Goal: Information Seeking & Learning: Find specific fact

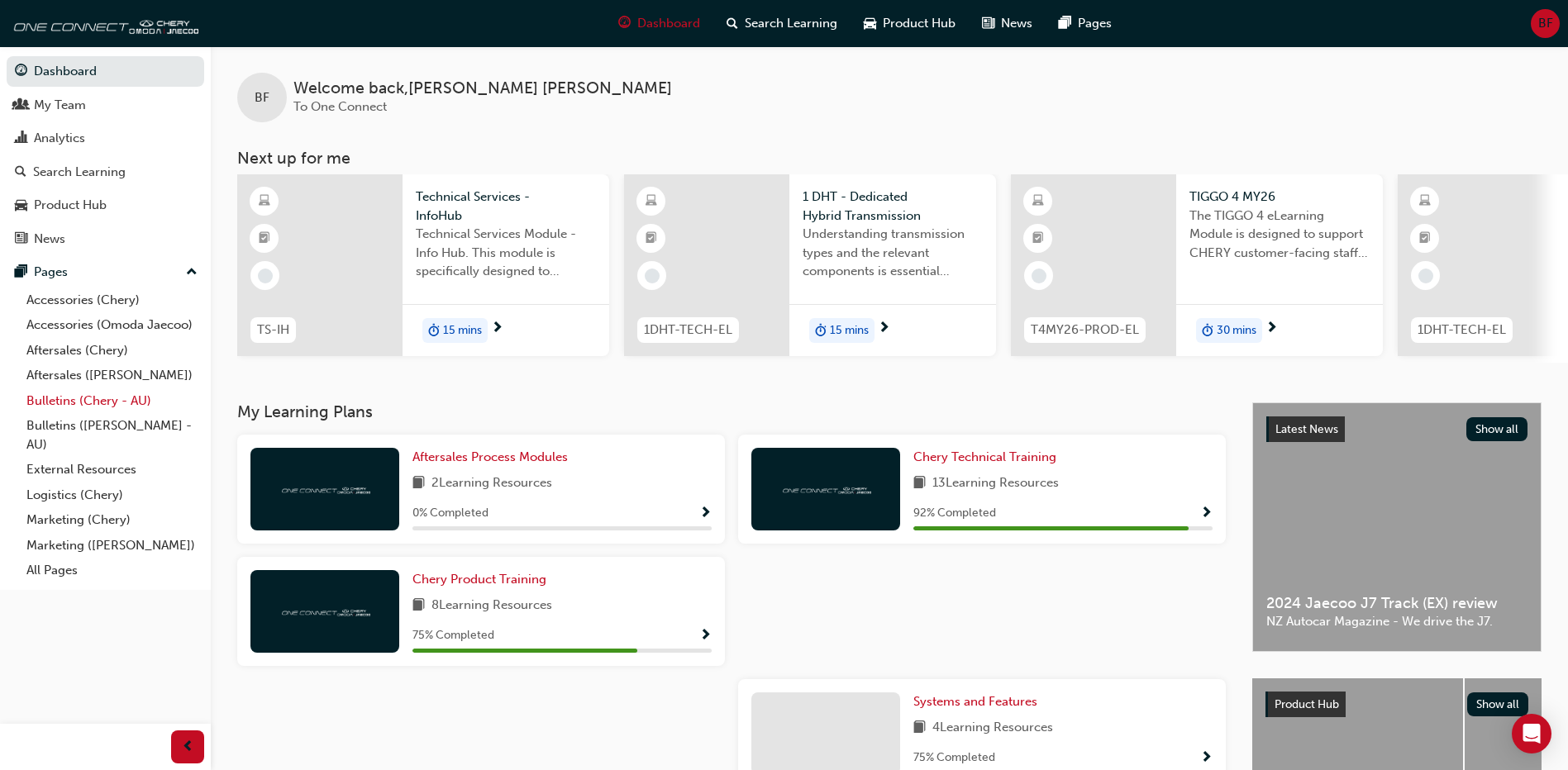
click at [132, 410] on link "Bulletins (Chery - AU)" at bounding box center [112, 401] width 184 height 25
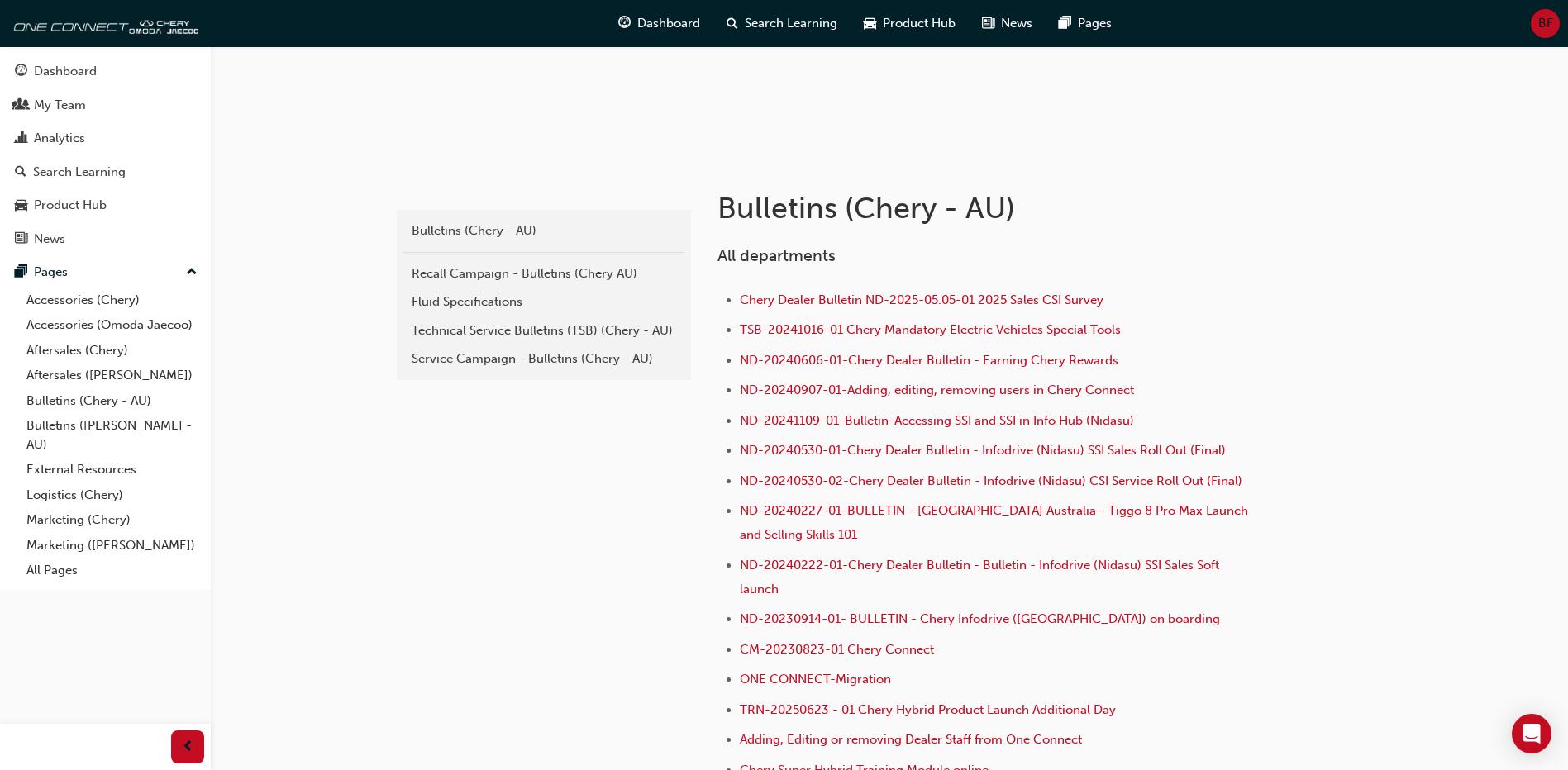
scroll to position [248, 0]
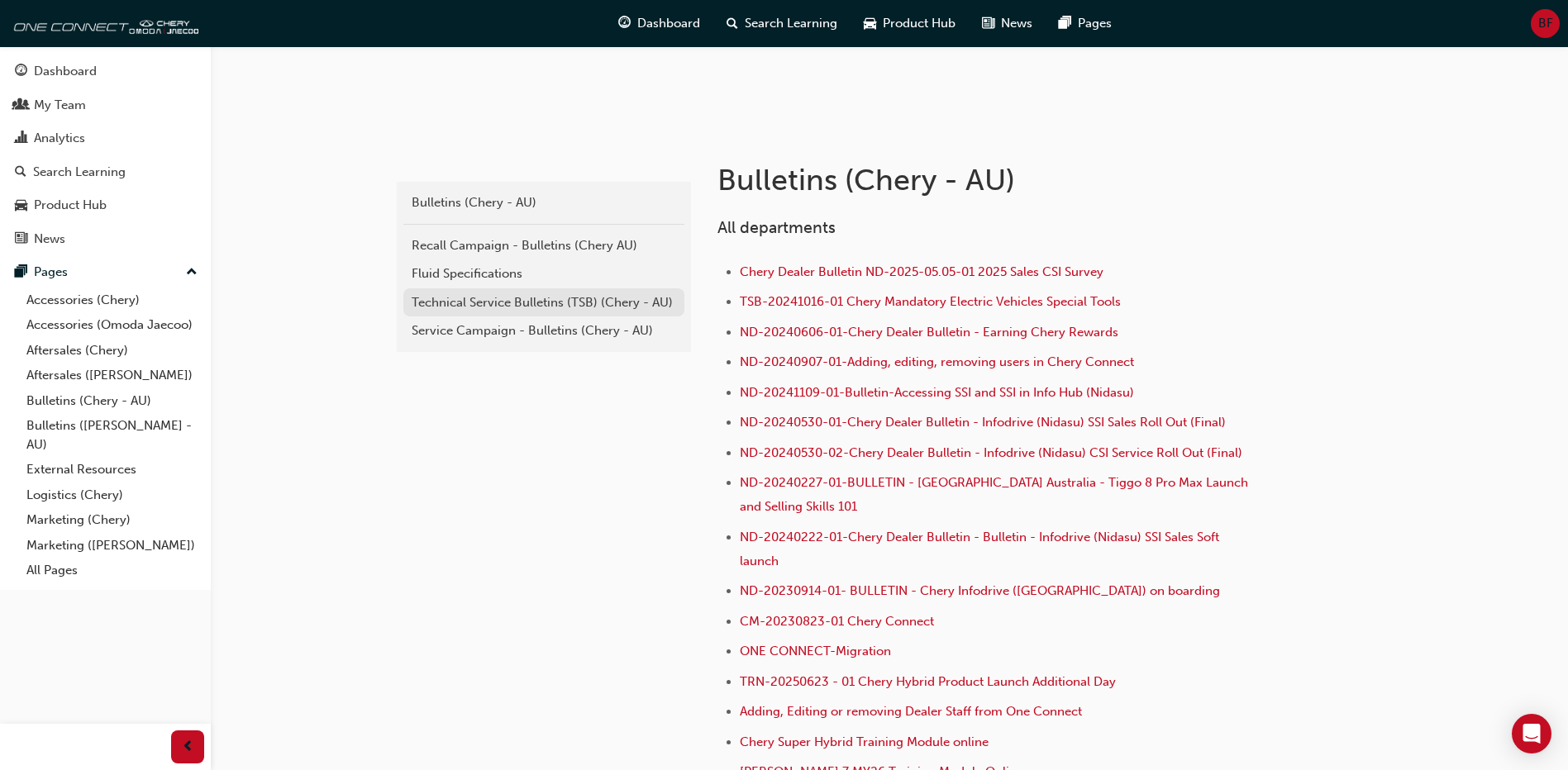
click at [494, 305] on div "Technical Service Bulletins (TSB) (Chery - AU)" at bounding box center [543, 302] width 264 height 19
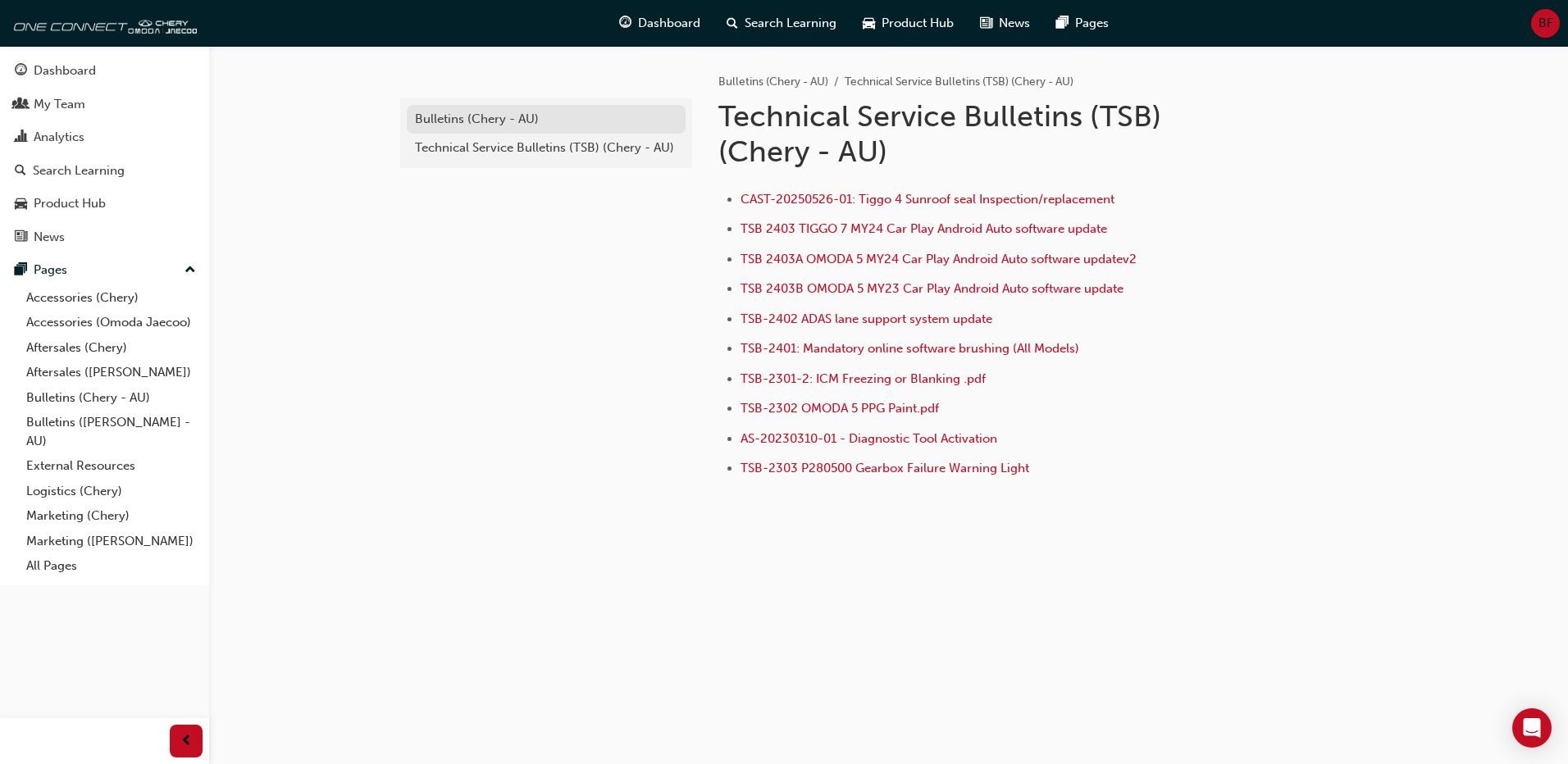
click at [460, 114] on div "Bulletins (Chery - AU)" at bounding box center [546, 119] width 262 height 19
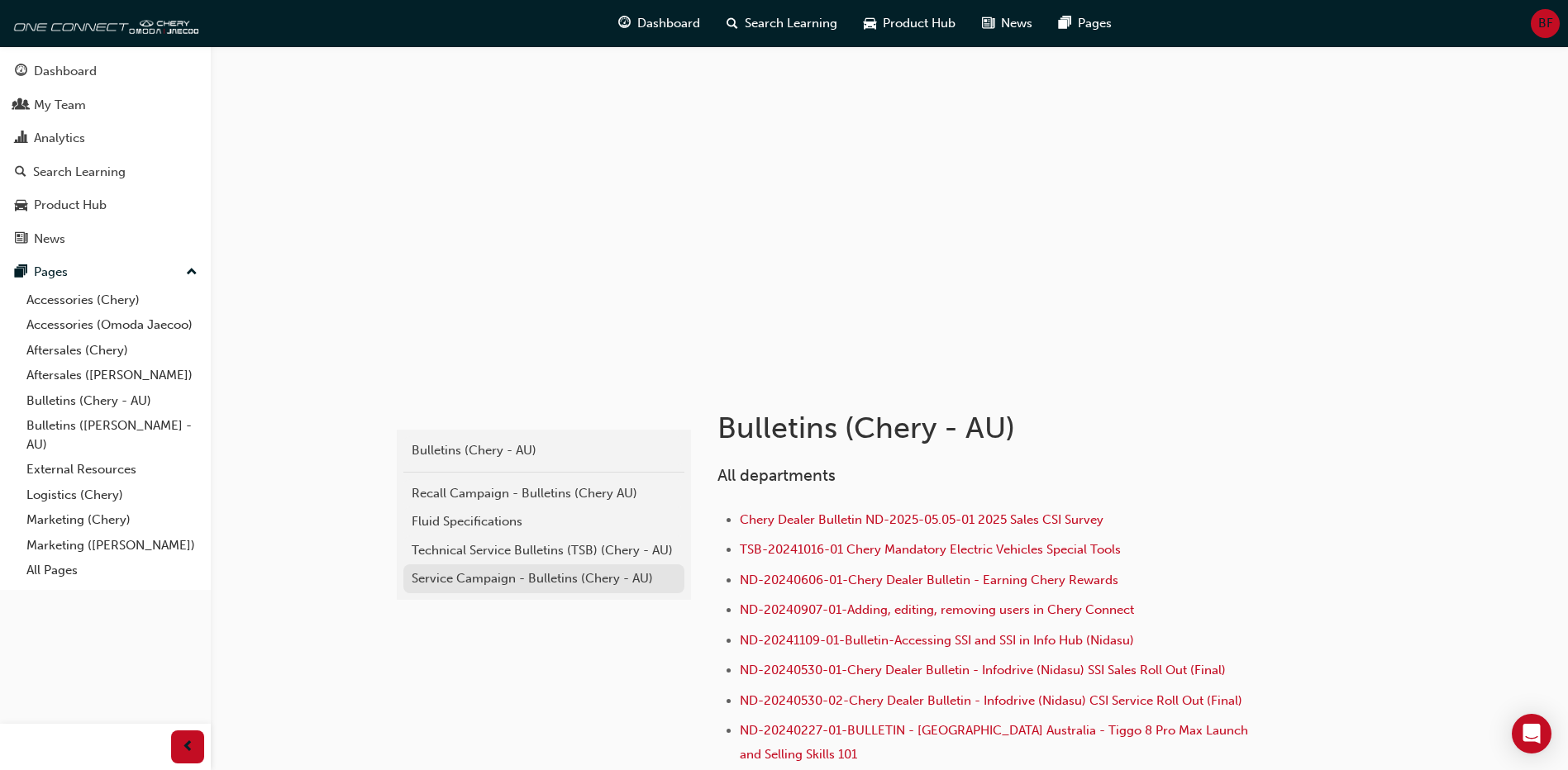
click at [474, 571] on div "Service Campaign - Bulletins (Chery - AU)" at bounding box center [543, 578] width 264 height 19
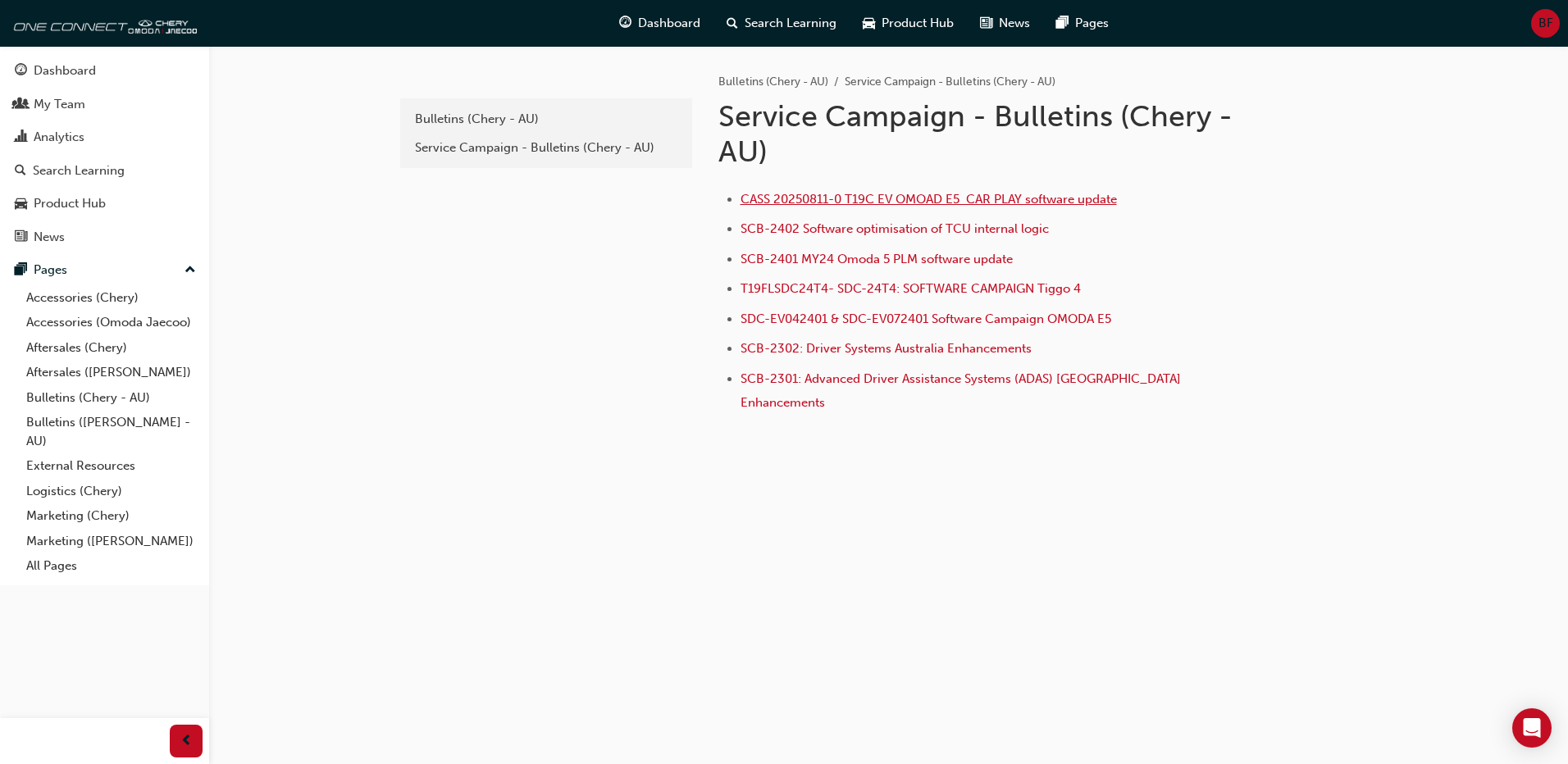
click at [871, 196] on span "CASS 20250811-0 T19C EV OMOAD E5 CAR PLAY software update" at bounding box center [929, 199] width 377 height 14
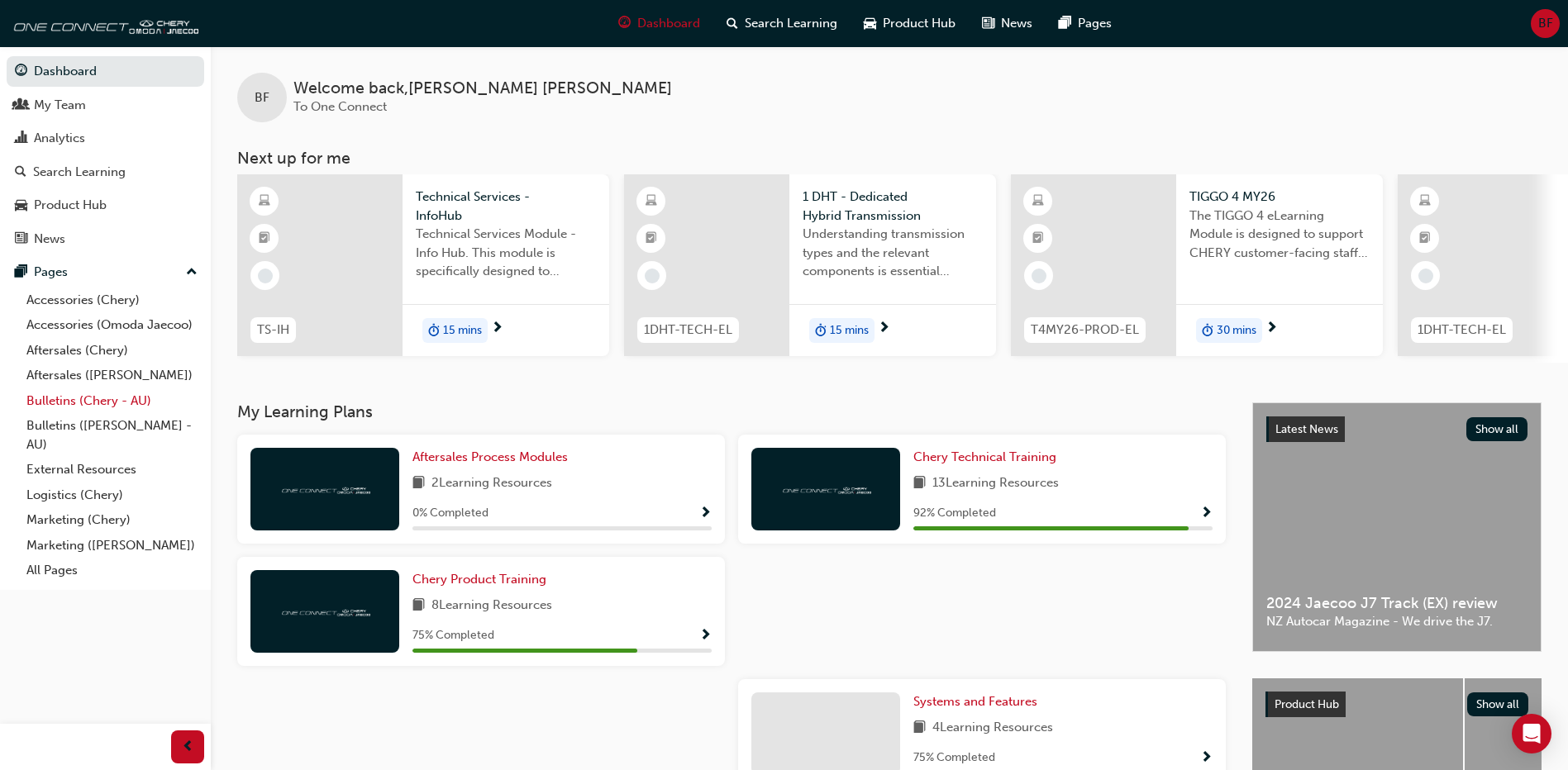
click at [92, 400] on link "Bulletins (Chery - AU)" at bounding box center [112, 401] width 184 height 25
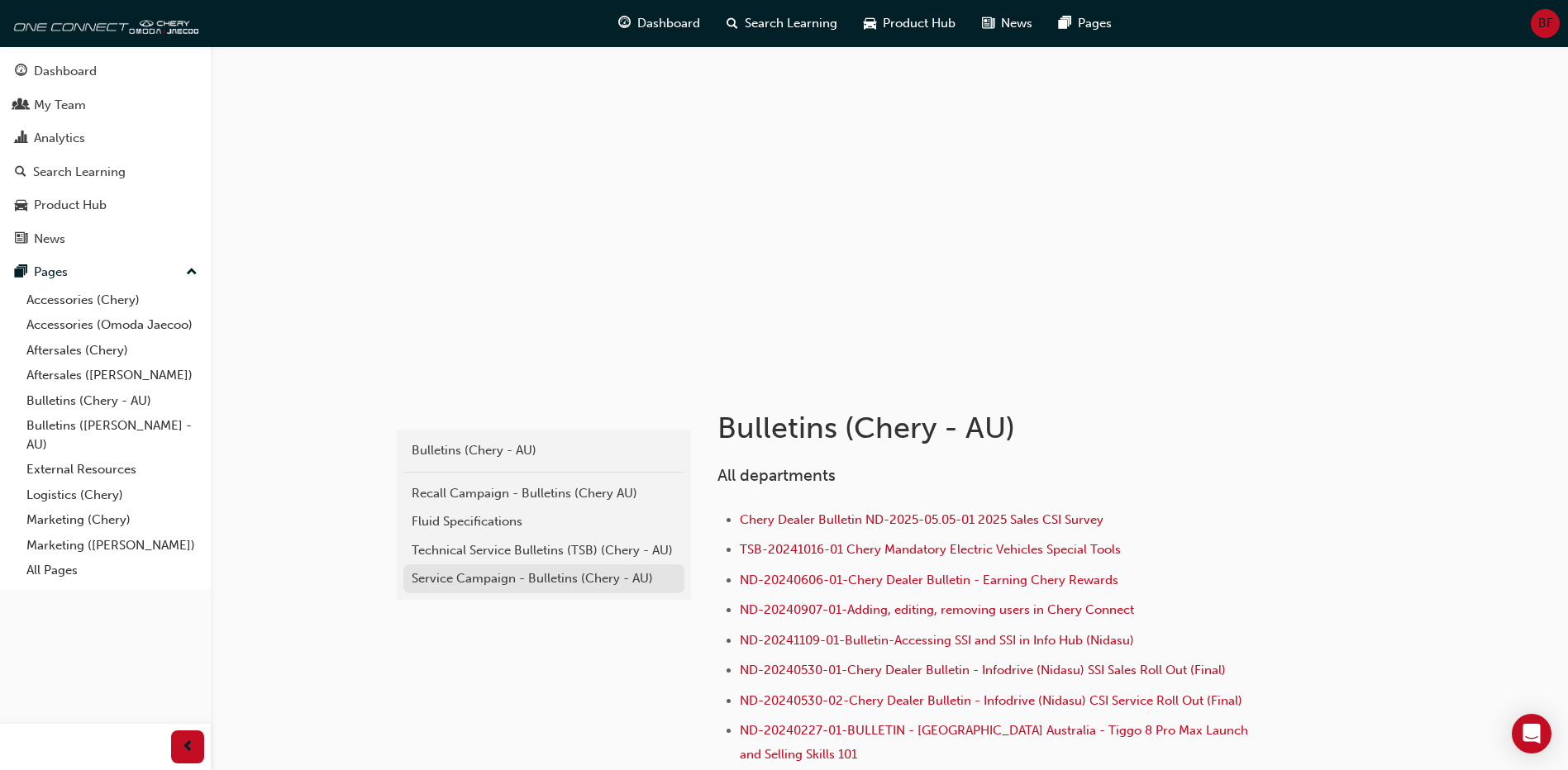
click at [516, 574] on div "Service Campaign - Bulletins (Chery - AU)" at bounding box center [543, 578] width 264 height 19
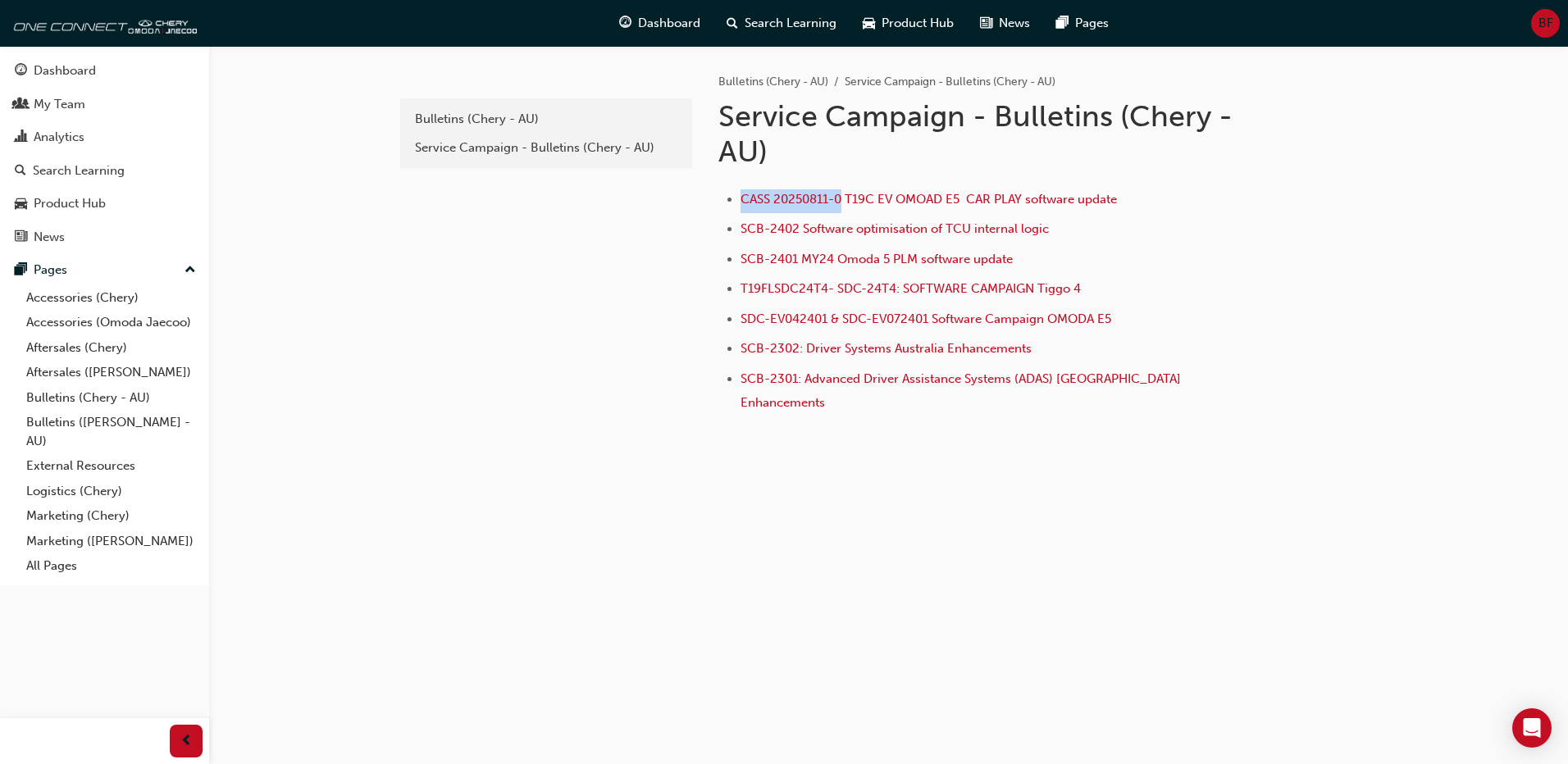
drag, startPoint x: 710, startPoint y: 194, endPoint x: 840, endPoint y: 209, distance: 130.9
click at [840, 209] on div "Bulletins (Chery - AU) Service Campaign - Bulletins (Chery - AU) Service Campai…" at bounding box center [1036, 237] width 689 height 383
copy link "CASS 20250811-0"
